Goal: Task Accomplishment & Management: Manage account settings

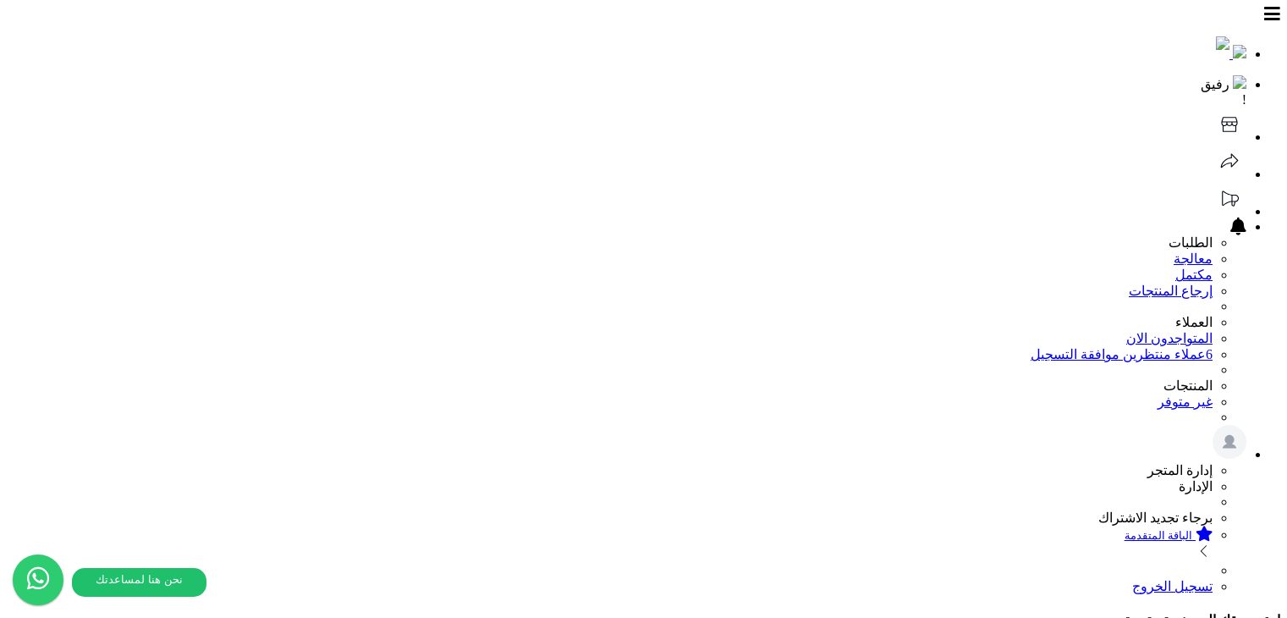
select select "*"
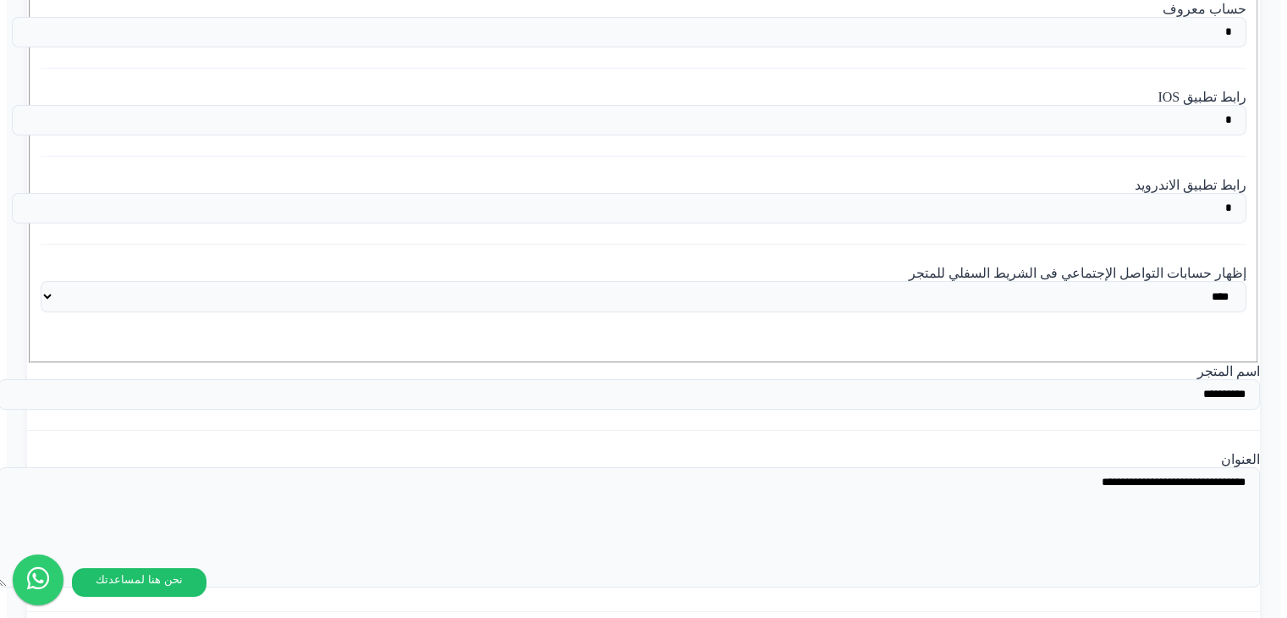
scroll to position [3723, 0]
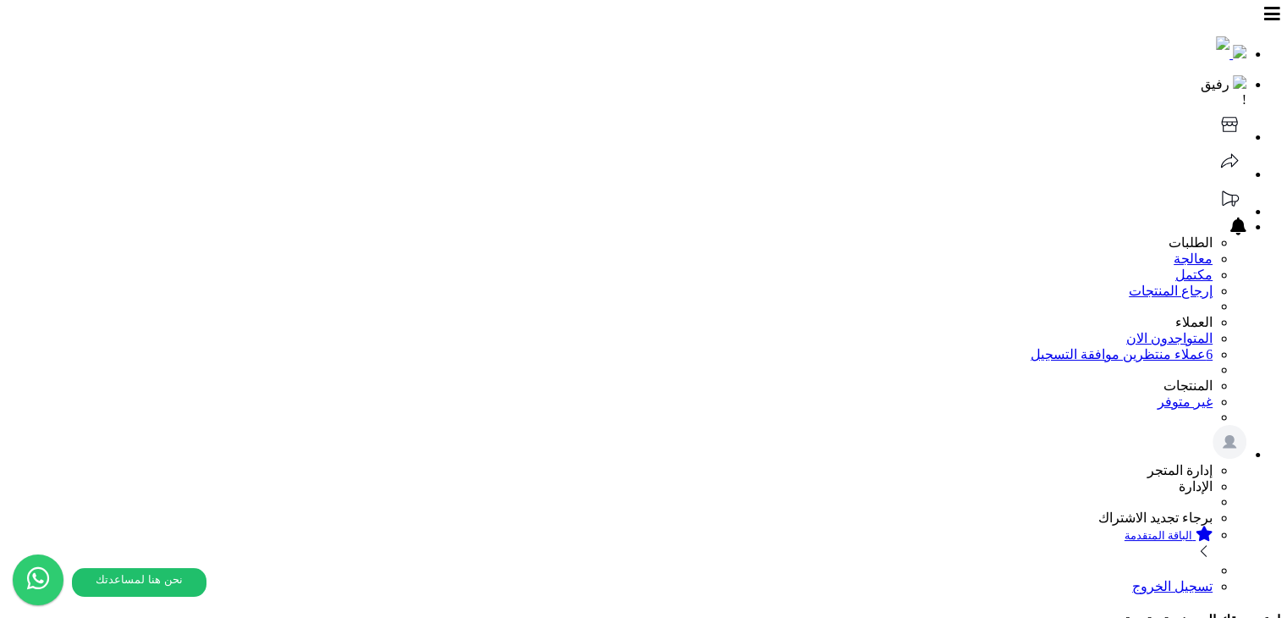
scroll to position [12, 0]
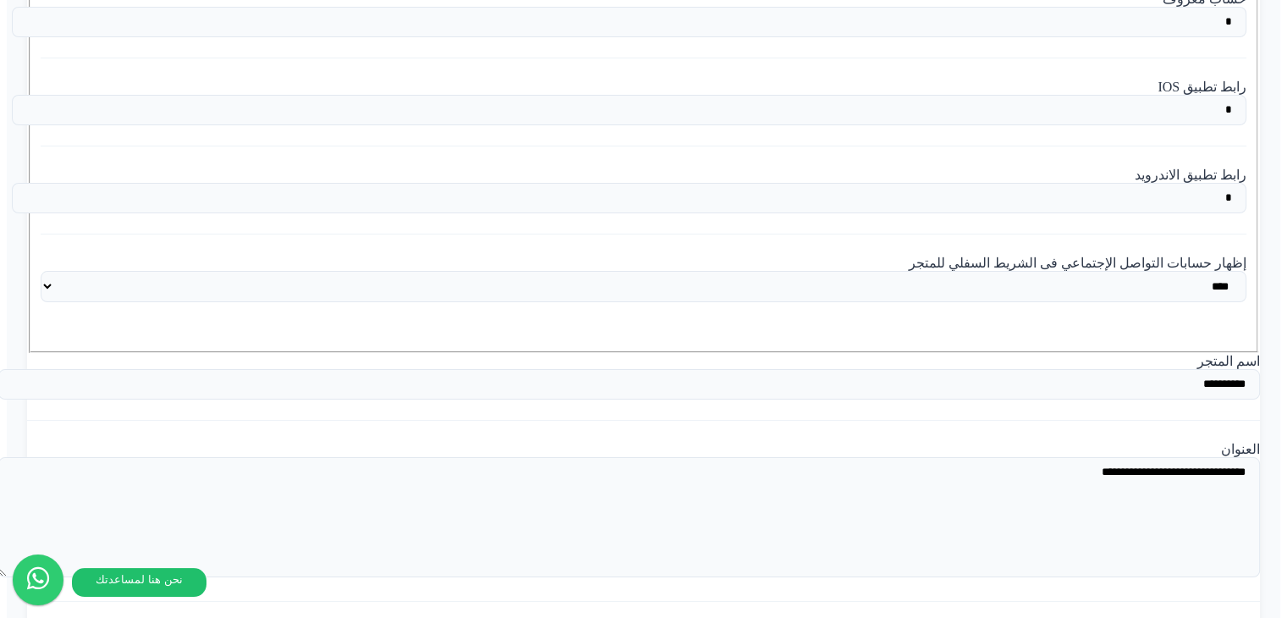
scroll to position [3723, 0]
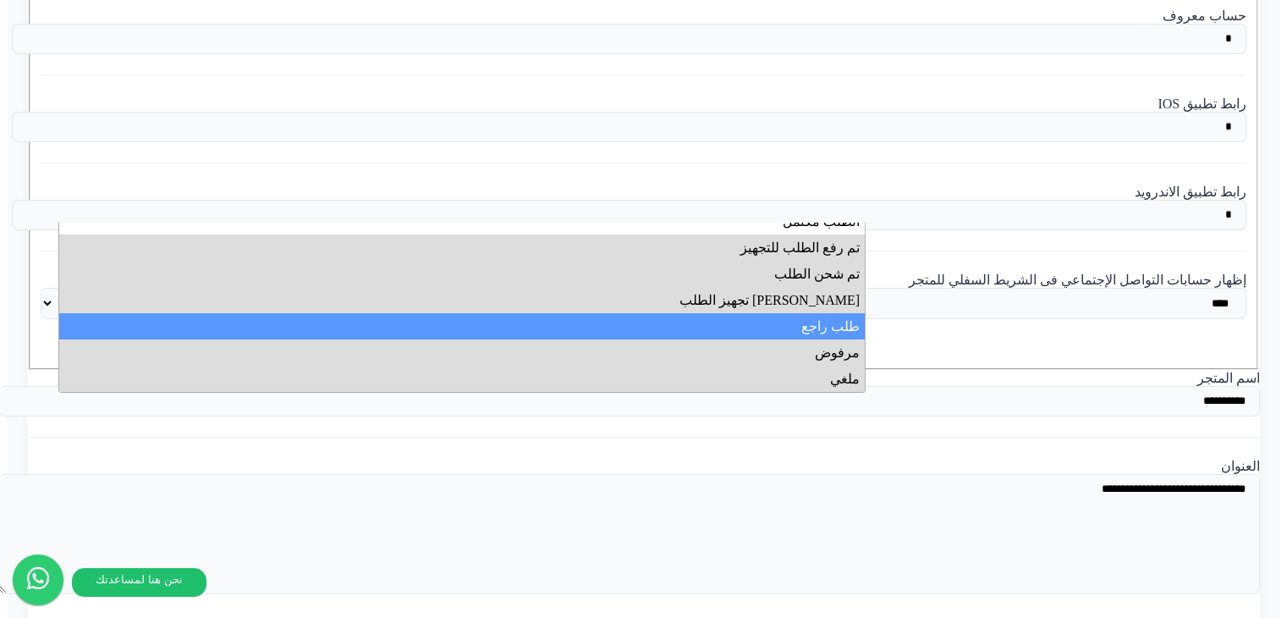
scroll to position [0, 0]
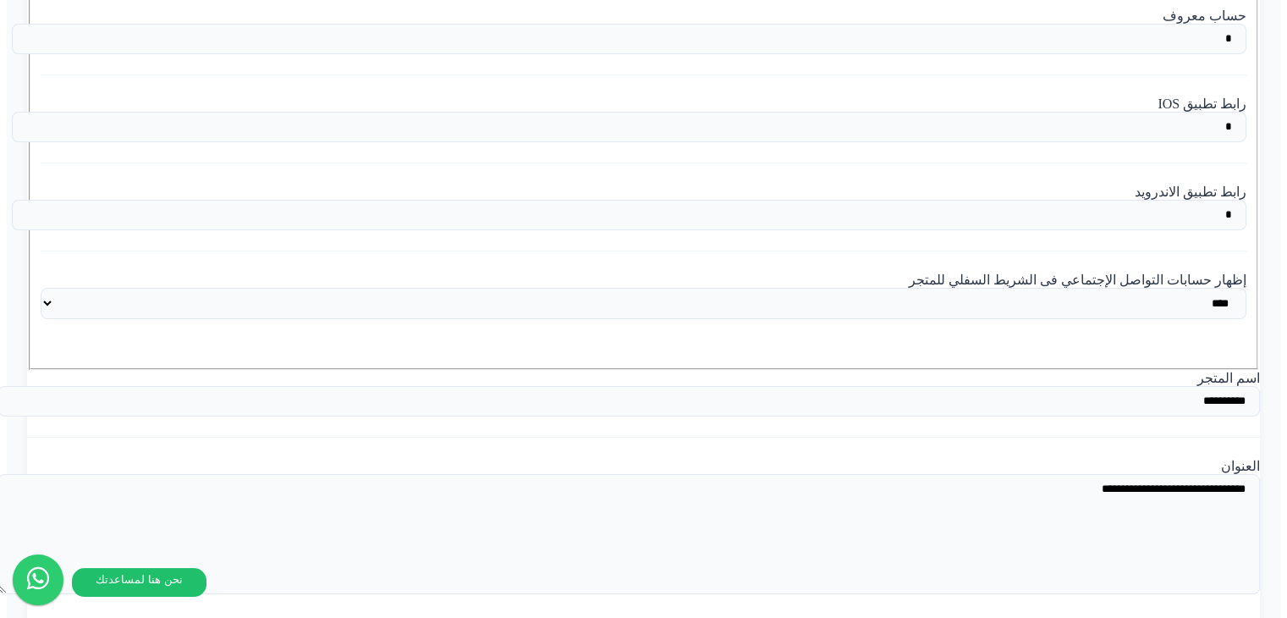
drag, startPoint x: 772, startPoint y: 136, endPoint x: 683, endPoint y: 170, distance: 95.1
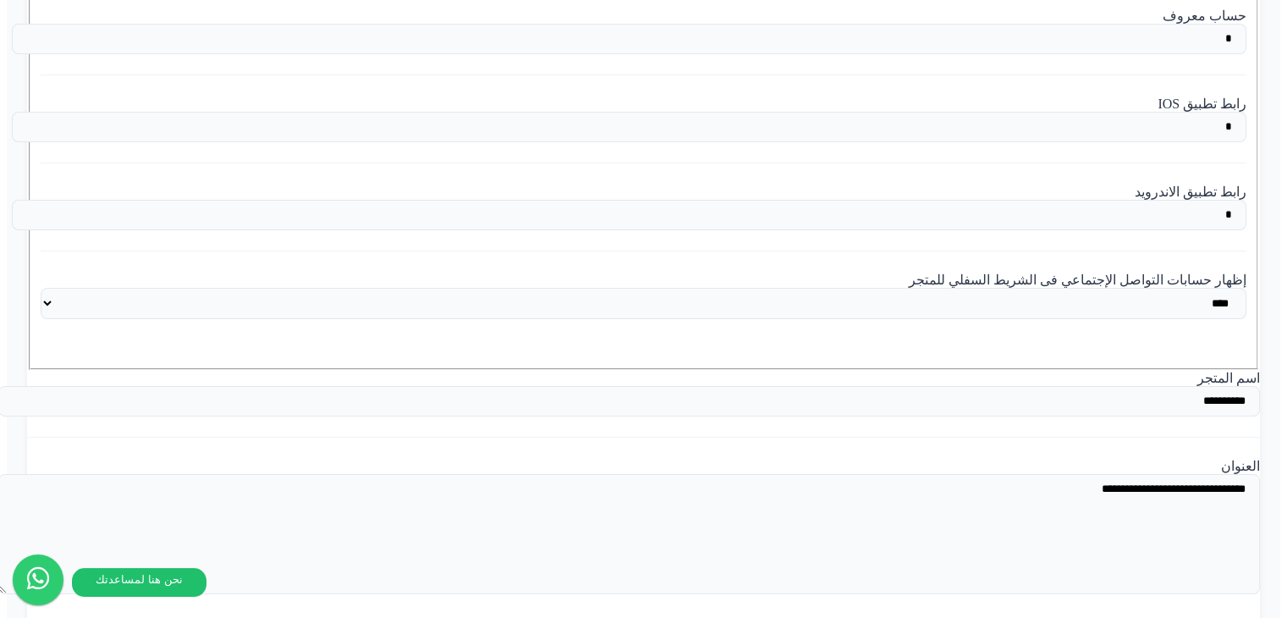
select select "**"
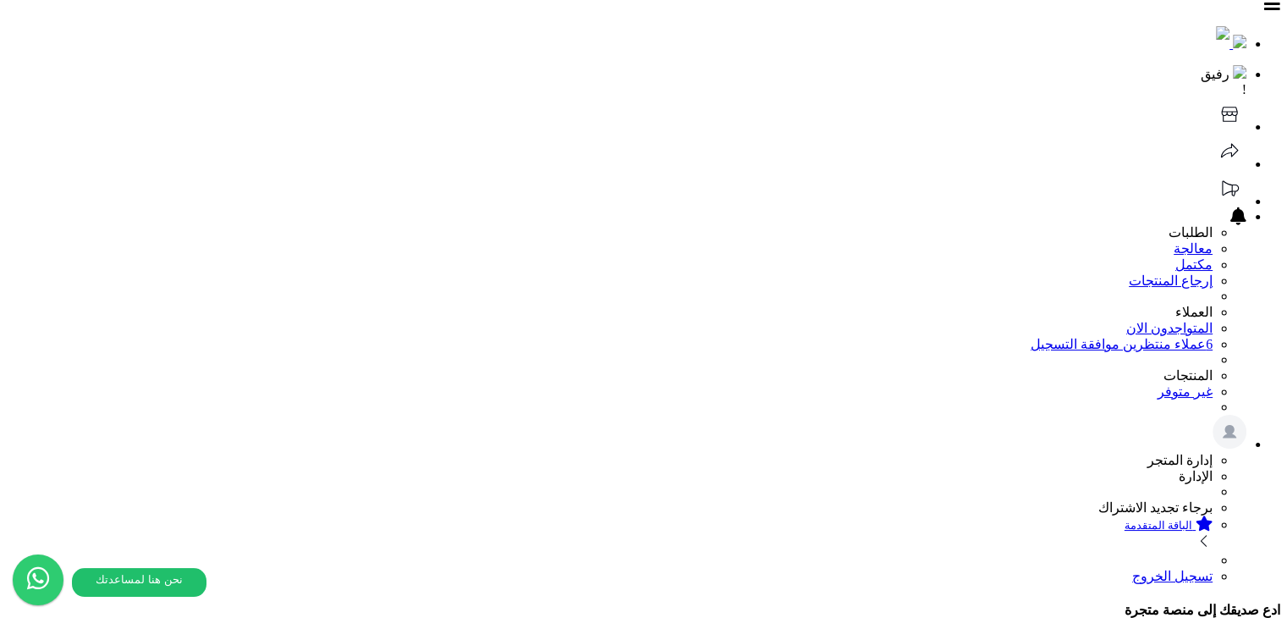
scroll to position [0, 0]
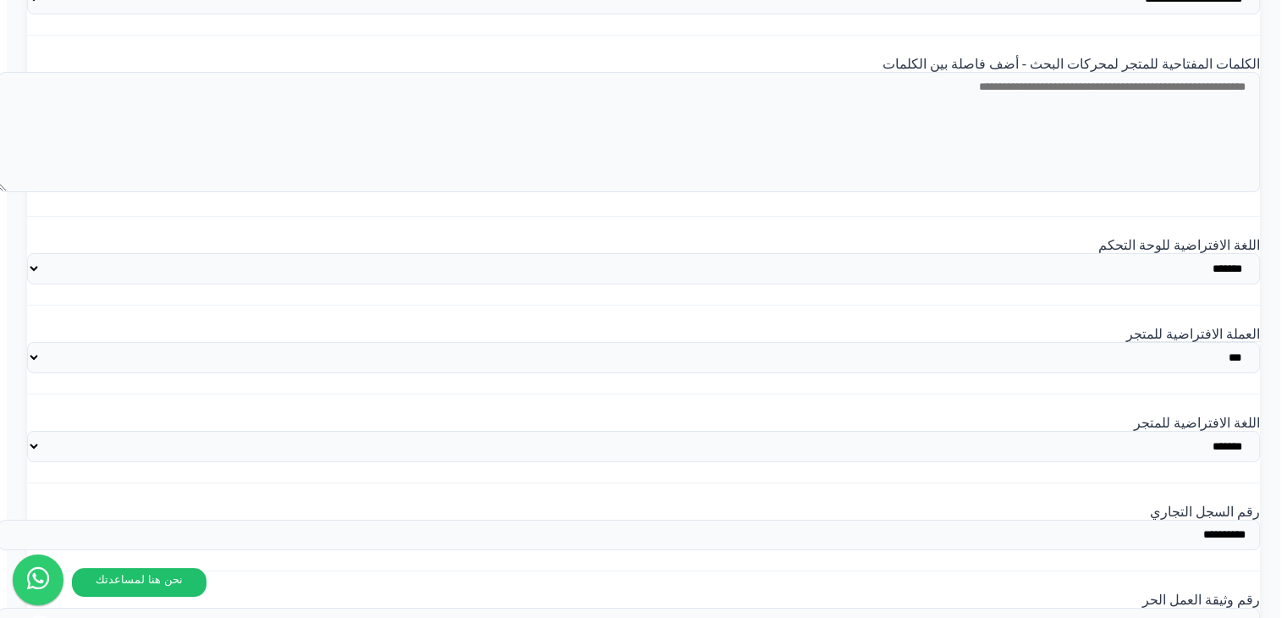
scroll to position [2200, 0]
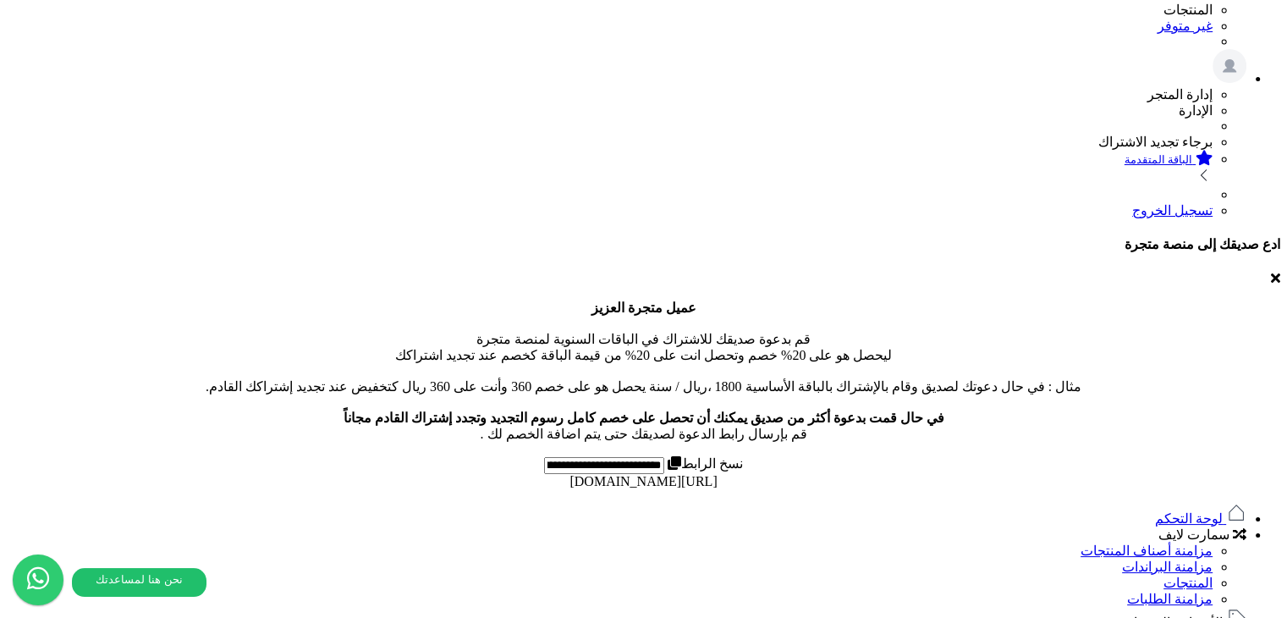
scroll to position [338, 0]
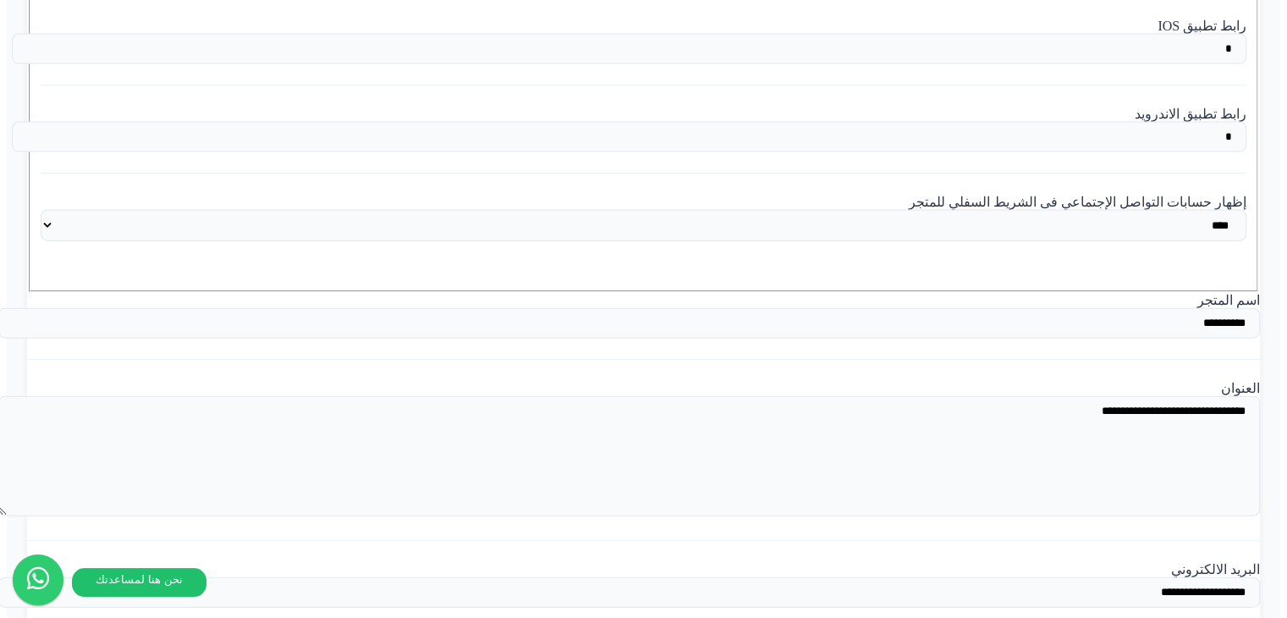
scroll to position [3723, 0]
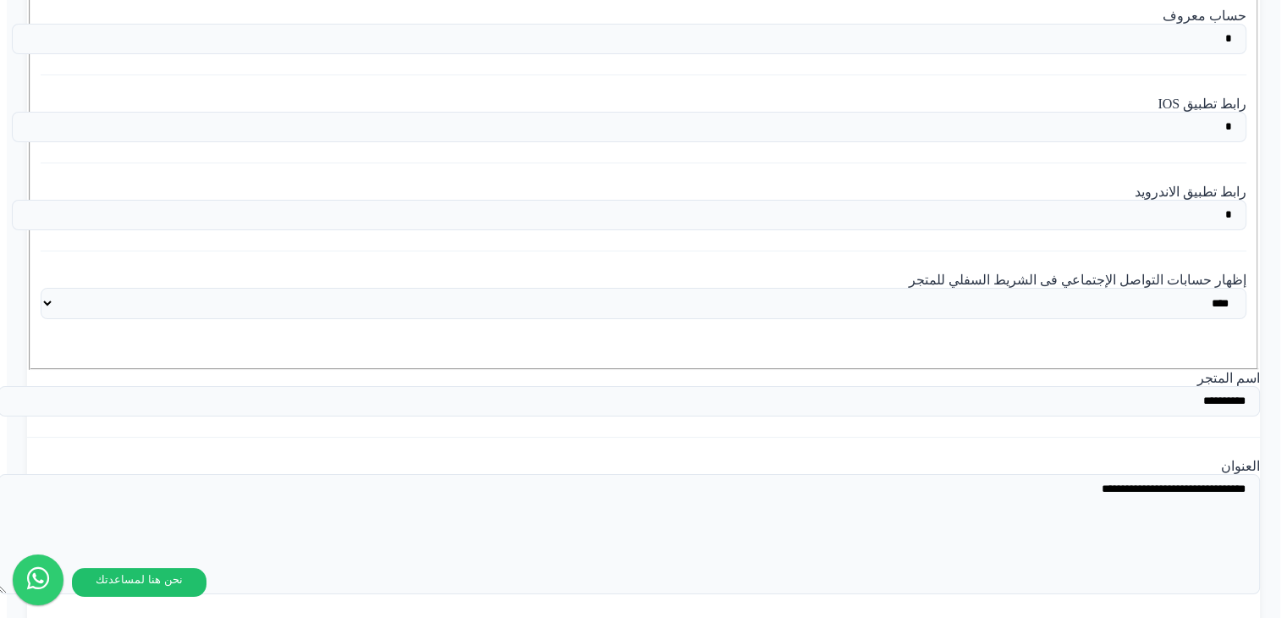
drag, startPoint x: 933, startPoint y: 241, endPoint x: 1021, endPoint y: 200, distance: 97.3
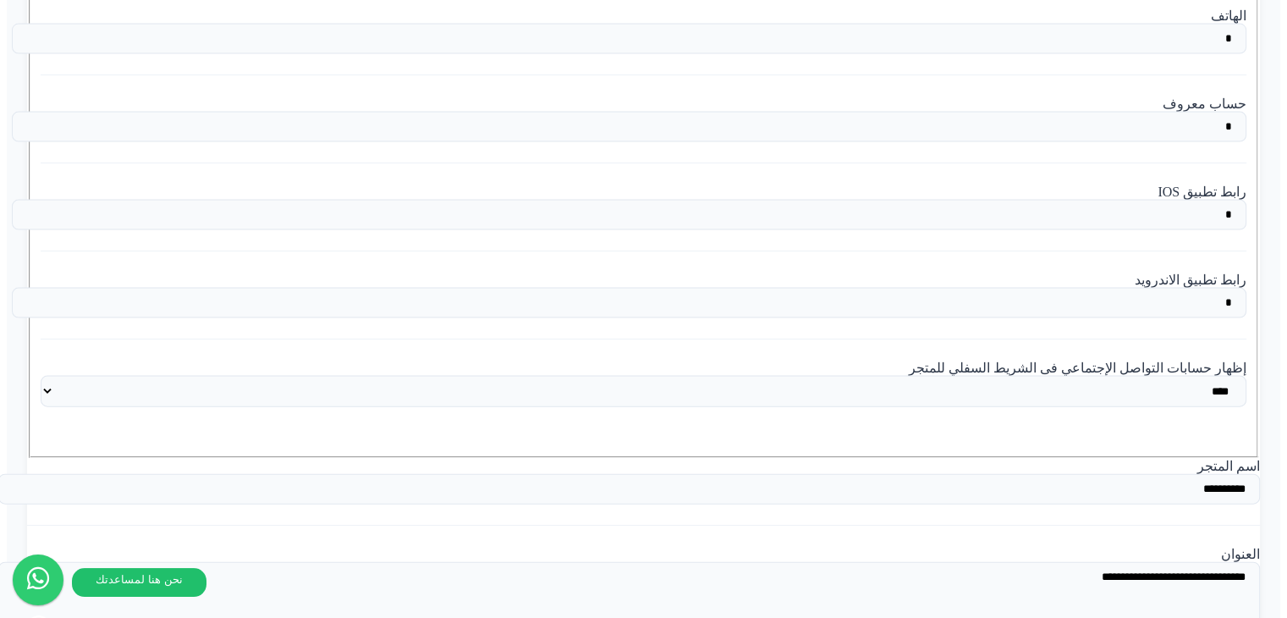
scroll to position [3639, 0]
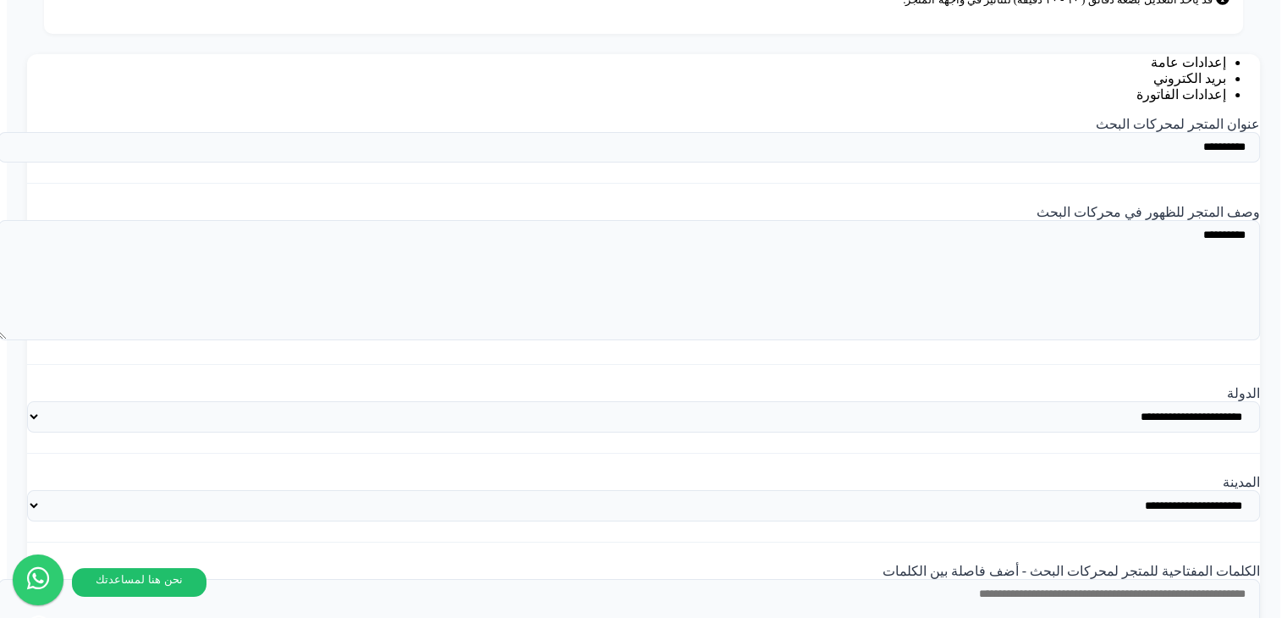
scroll to position [1523, 0]
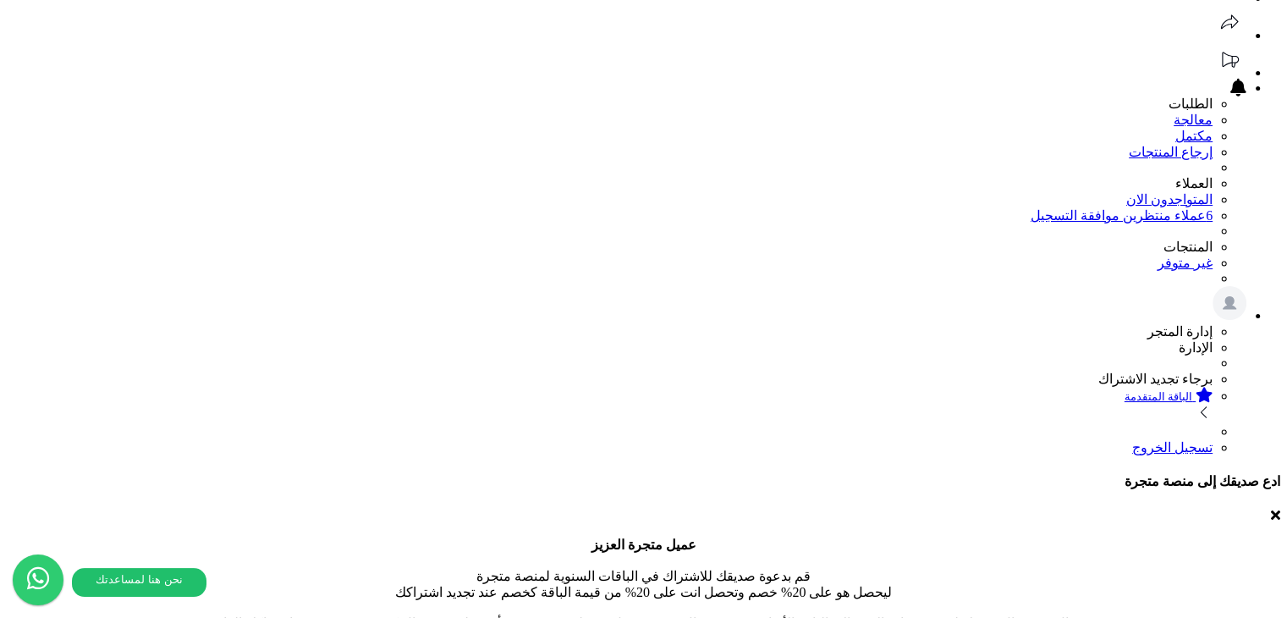
scroll to position [132, 0]
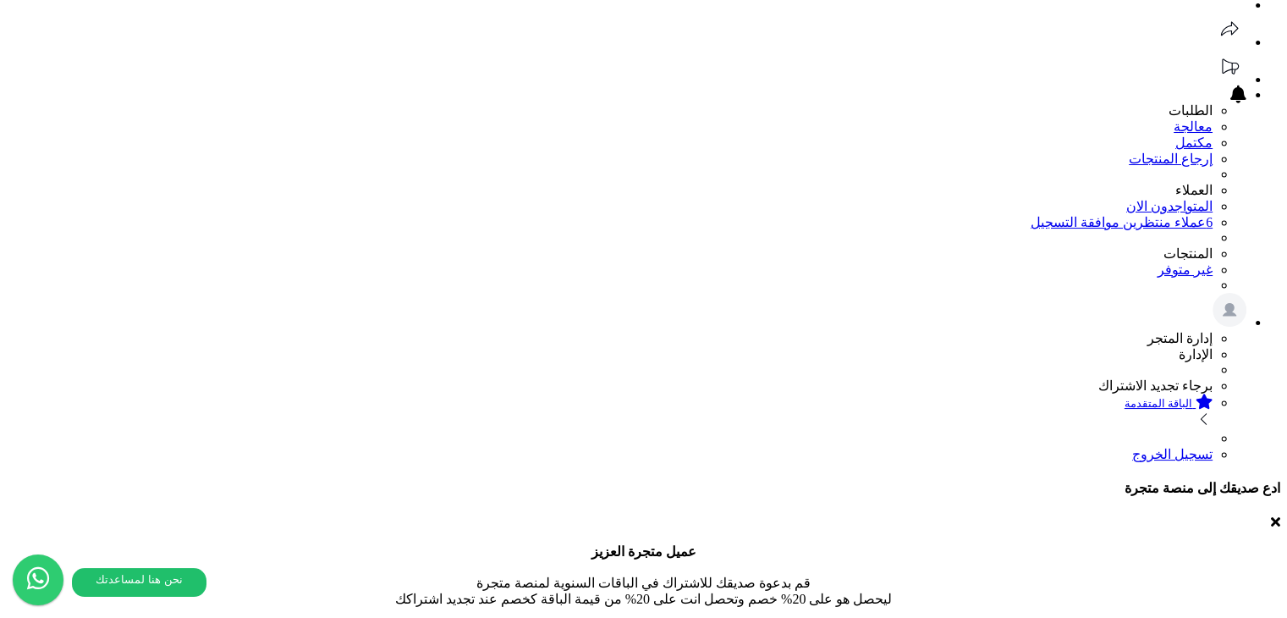
drag, startPoint x: 569, startPoint y: 358, endPoint x: 661, endPoint y: 365, distance: 92.5
drag, startPoint x: 643, startPoint y: 357, endPoint x: 569, endPoint y: 356, distance: 74.5
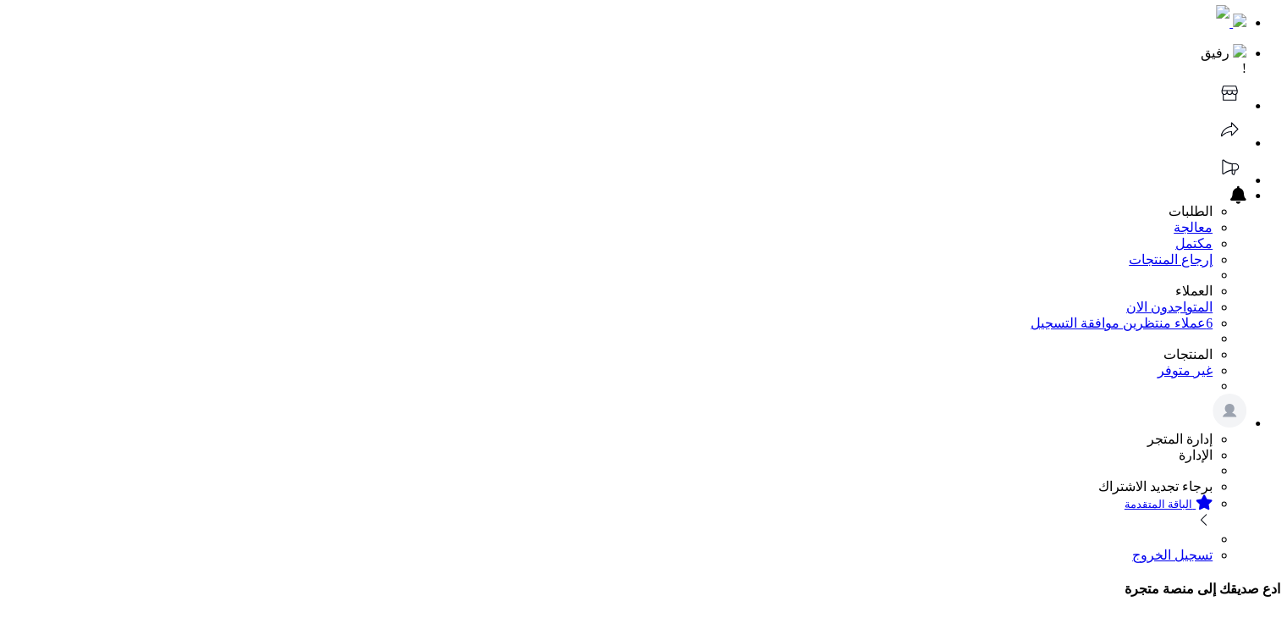
scroll to position [49, 0]
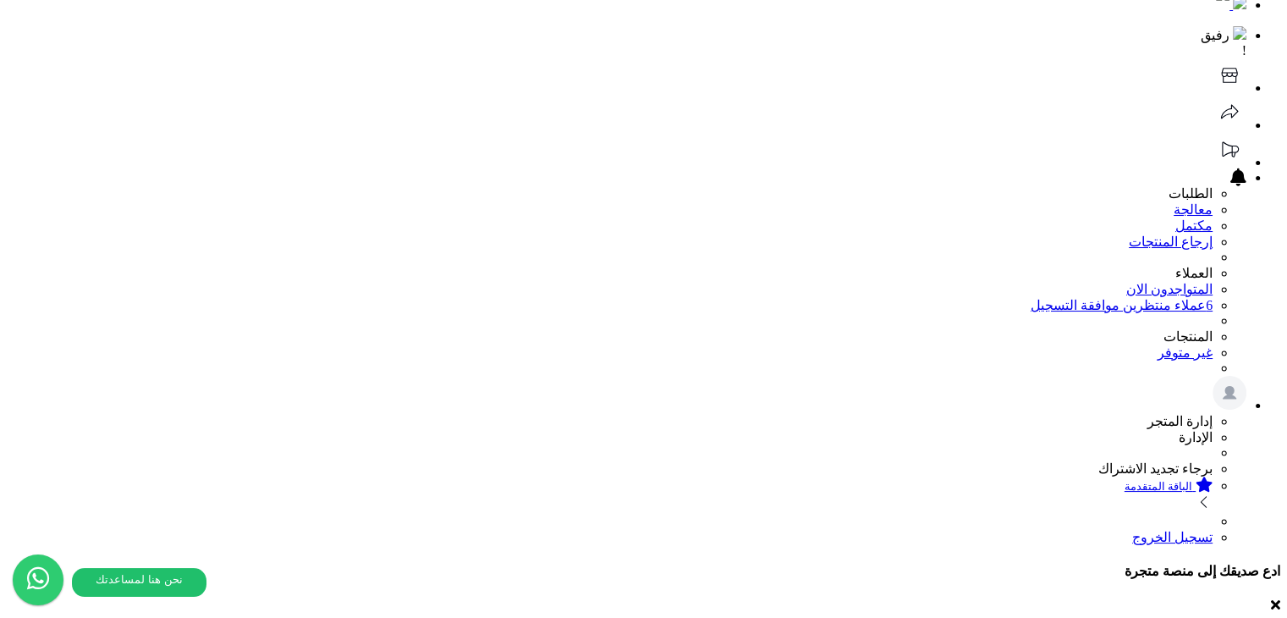
drag, startPoint x: 843, startPoint y: 508, endPoint x: 874, endPoint y: 509, distance: 31.3
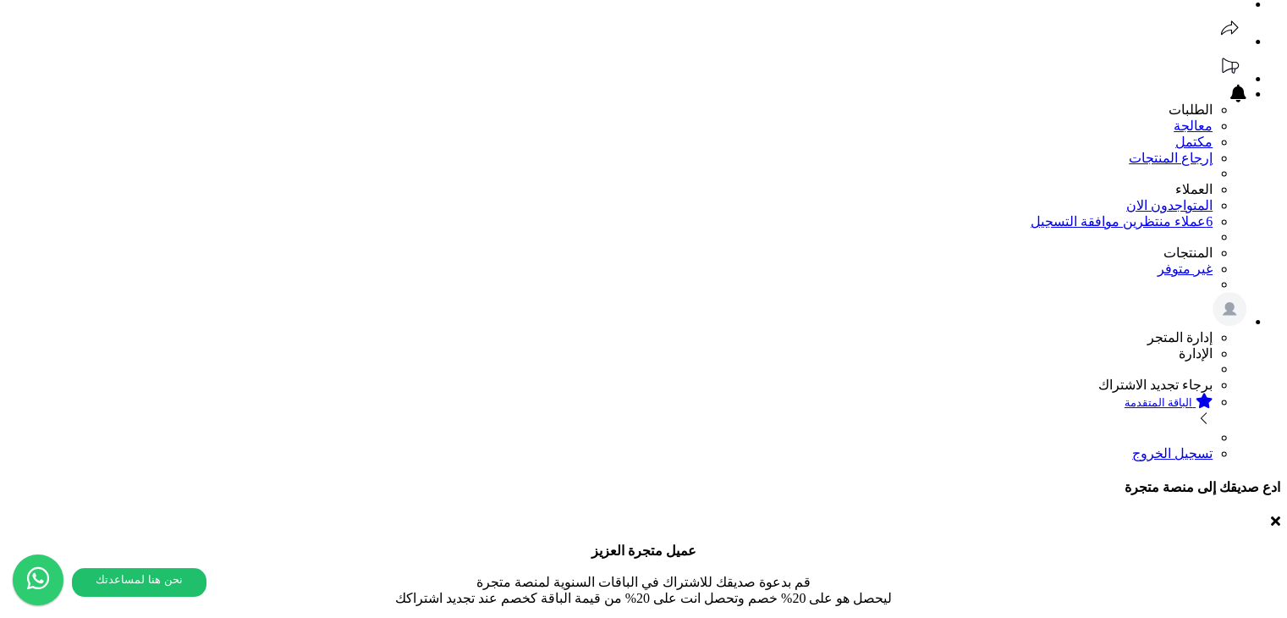
scroll to position [134, 0]
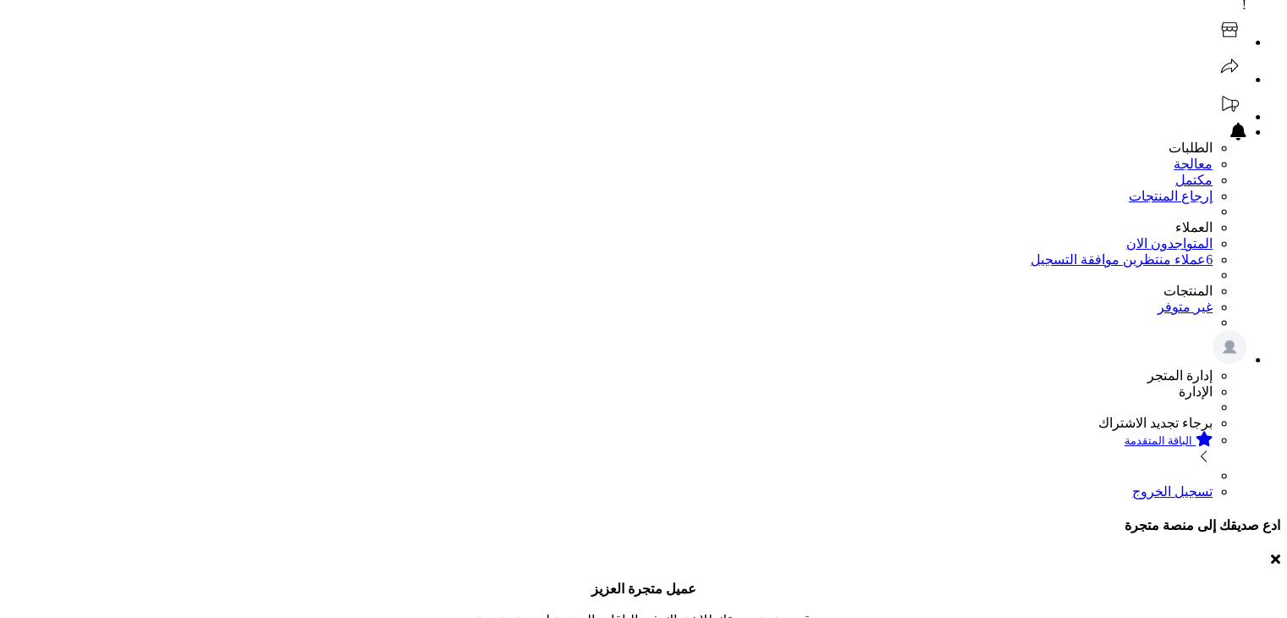
scroll to position [99, 0]
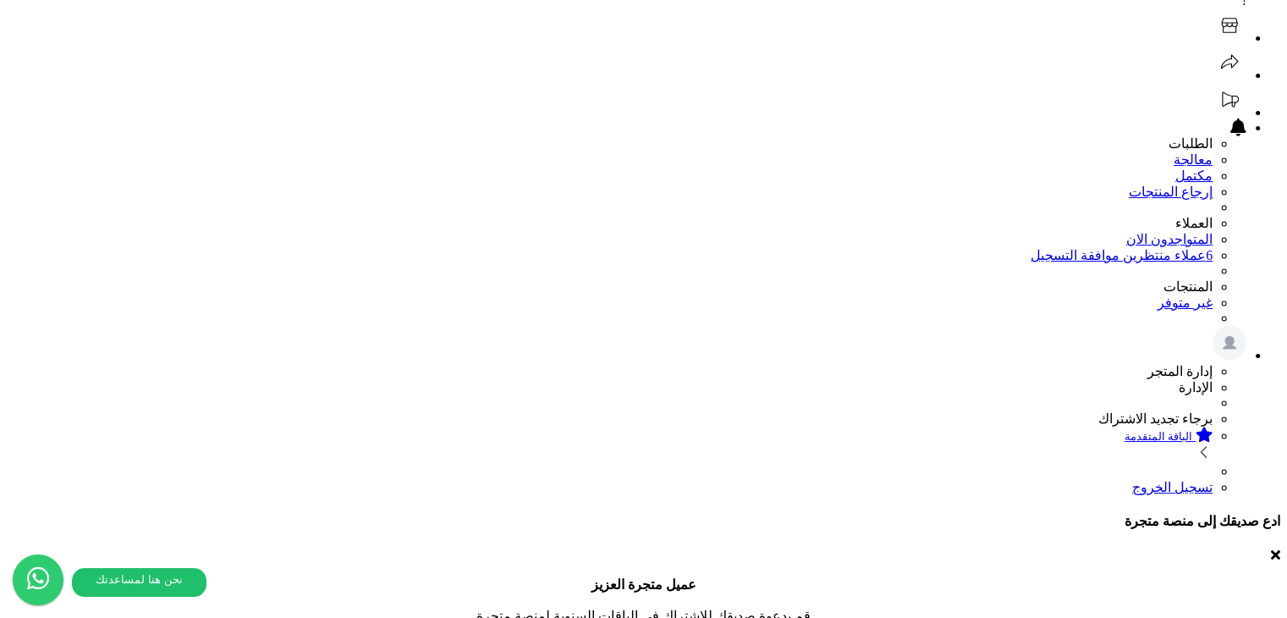
drag, startPoint x: 569, startPoint y: 513, endPoint x: 601, endPoint y: 509, distance: 31.5
drag, startPoint x: 598, startPoint y: 508, endPoint x: 558, endPoint y: 512, distance: 40.0
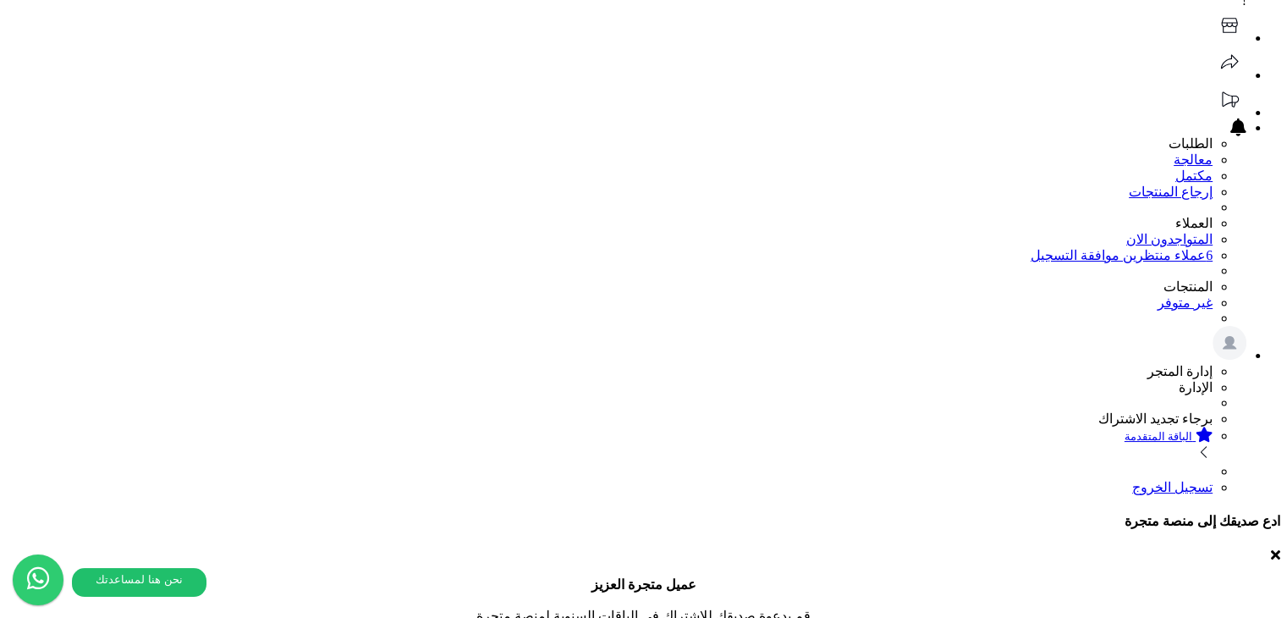
drag, startPoint x: 573, startPoint y: 463, endPoint x: 602, endPoint y: 463, distance: 29.6
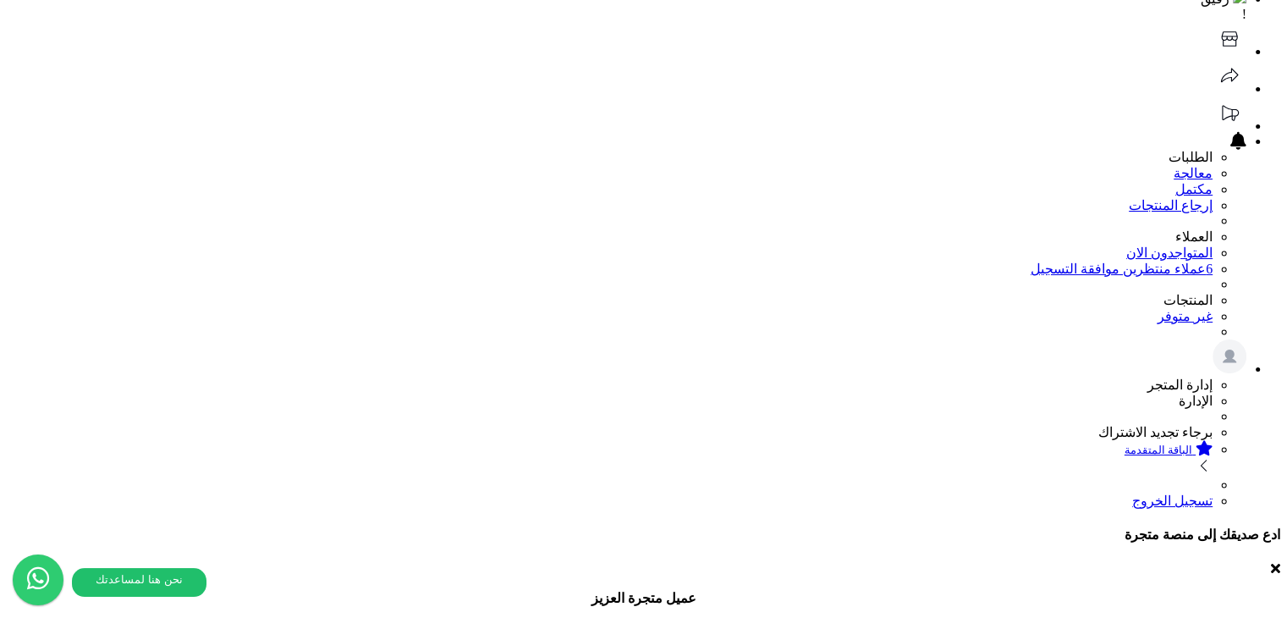
scroll to position [184, 0]
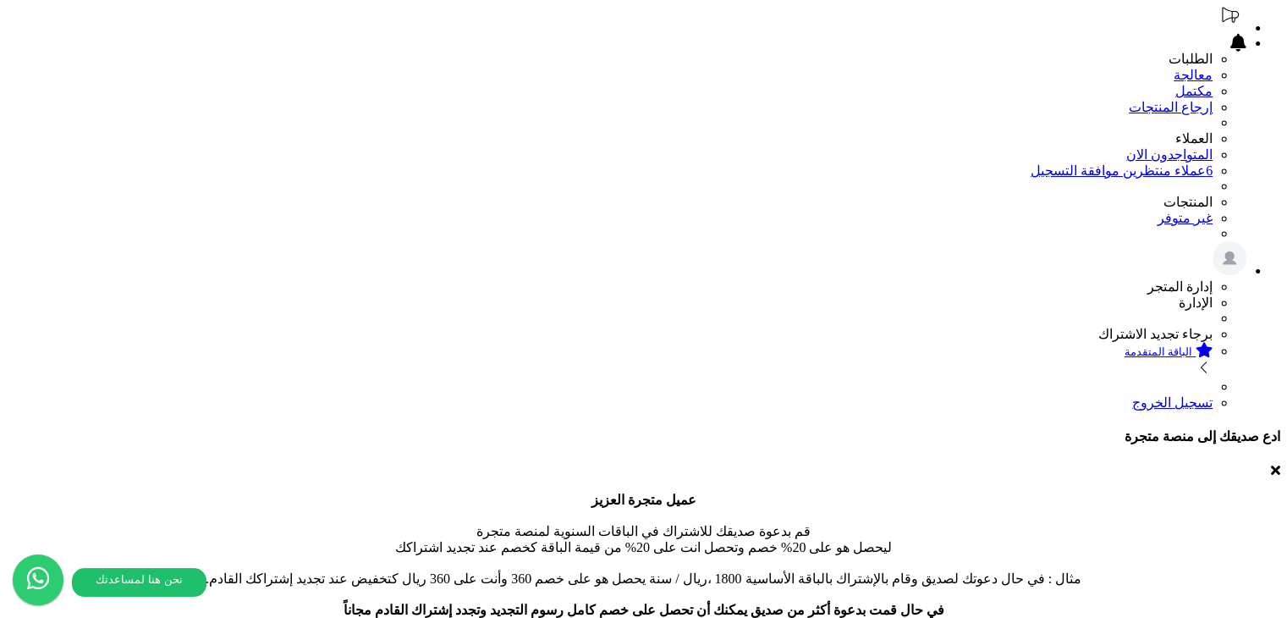
drag, startPoint x: 602, startPoint y: 425, endPoint x: 555, endPoint y: 425, distance: 47.4
drag, startPoint x: 601, startPoint y: 380, endPoint x: 569, endPoint y: 373, distance: 32.9
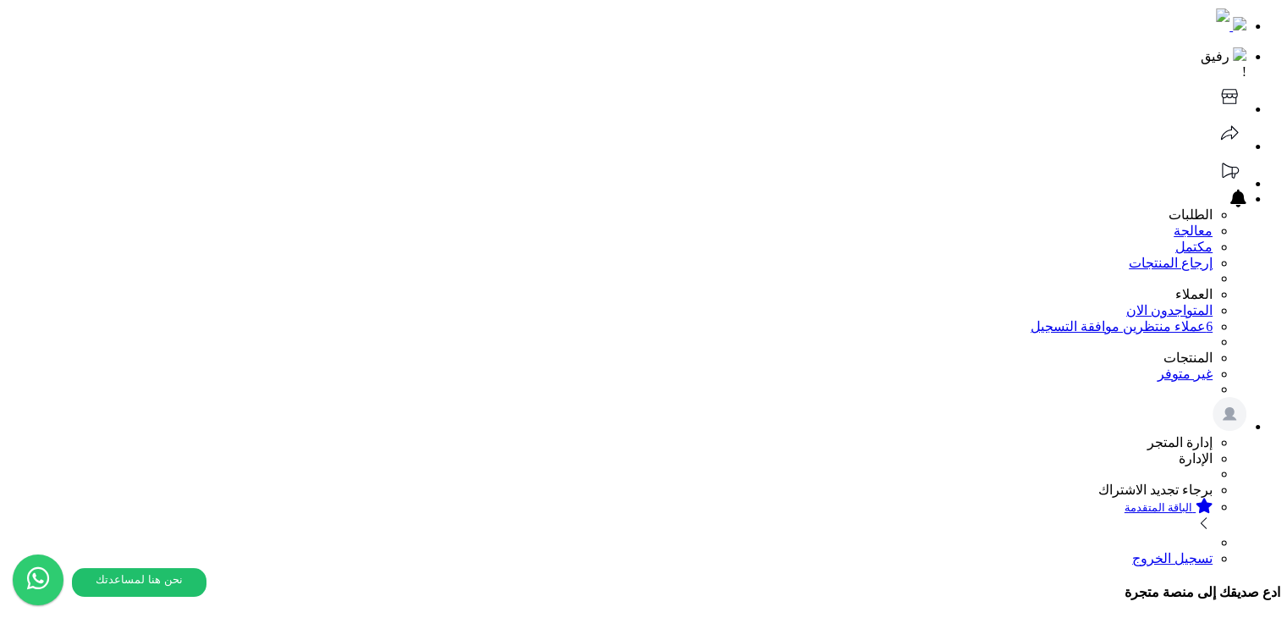
scroll to position [0, 0]
